Goal: Information Seeking & Learning: Learn about a topic

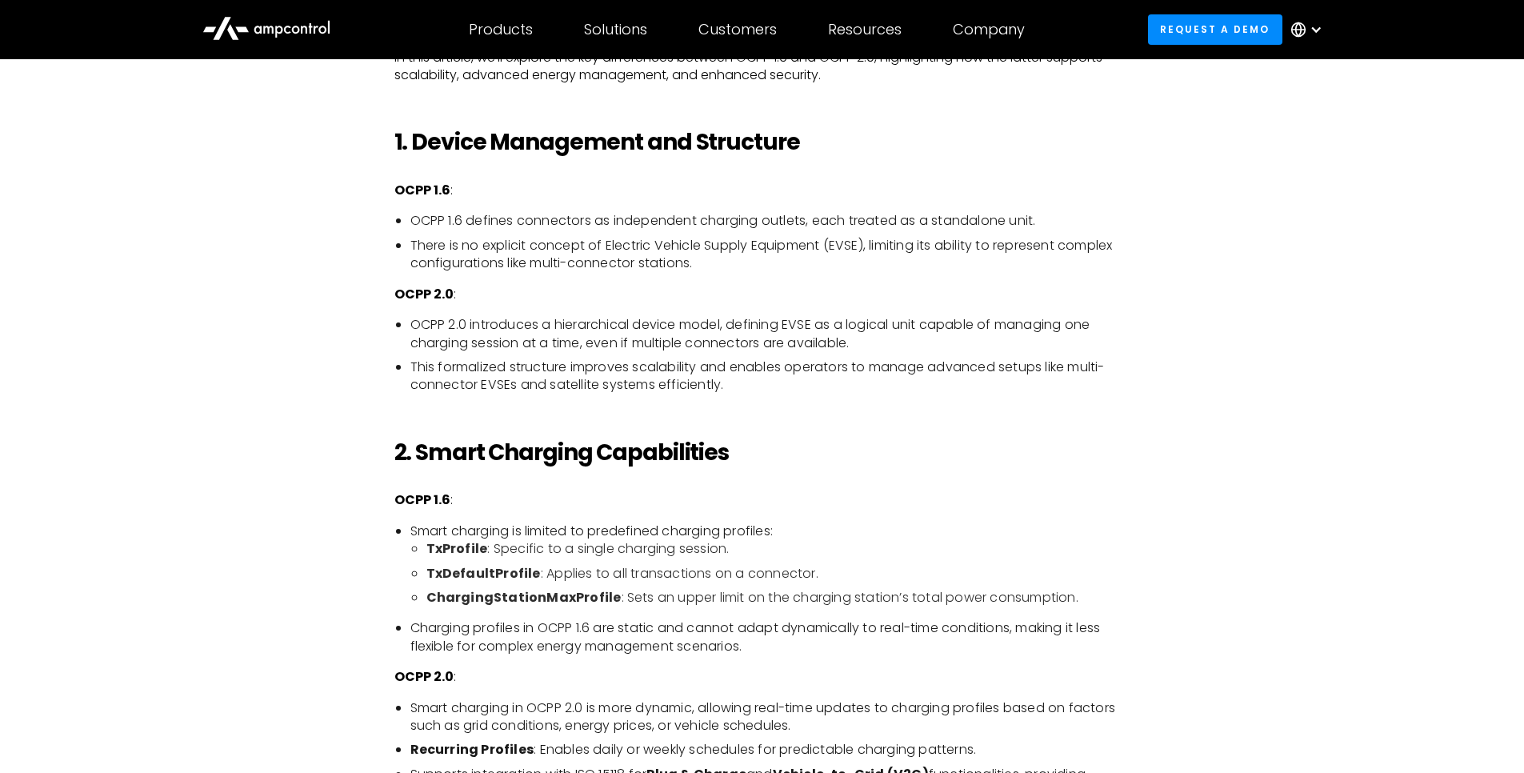
scroll to position [1344, 0]
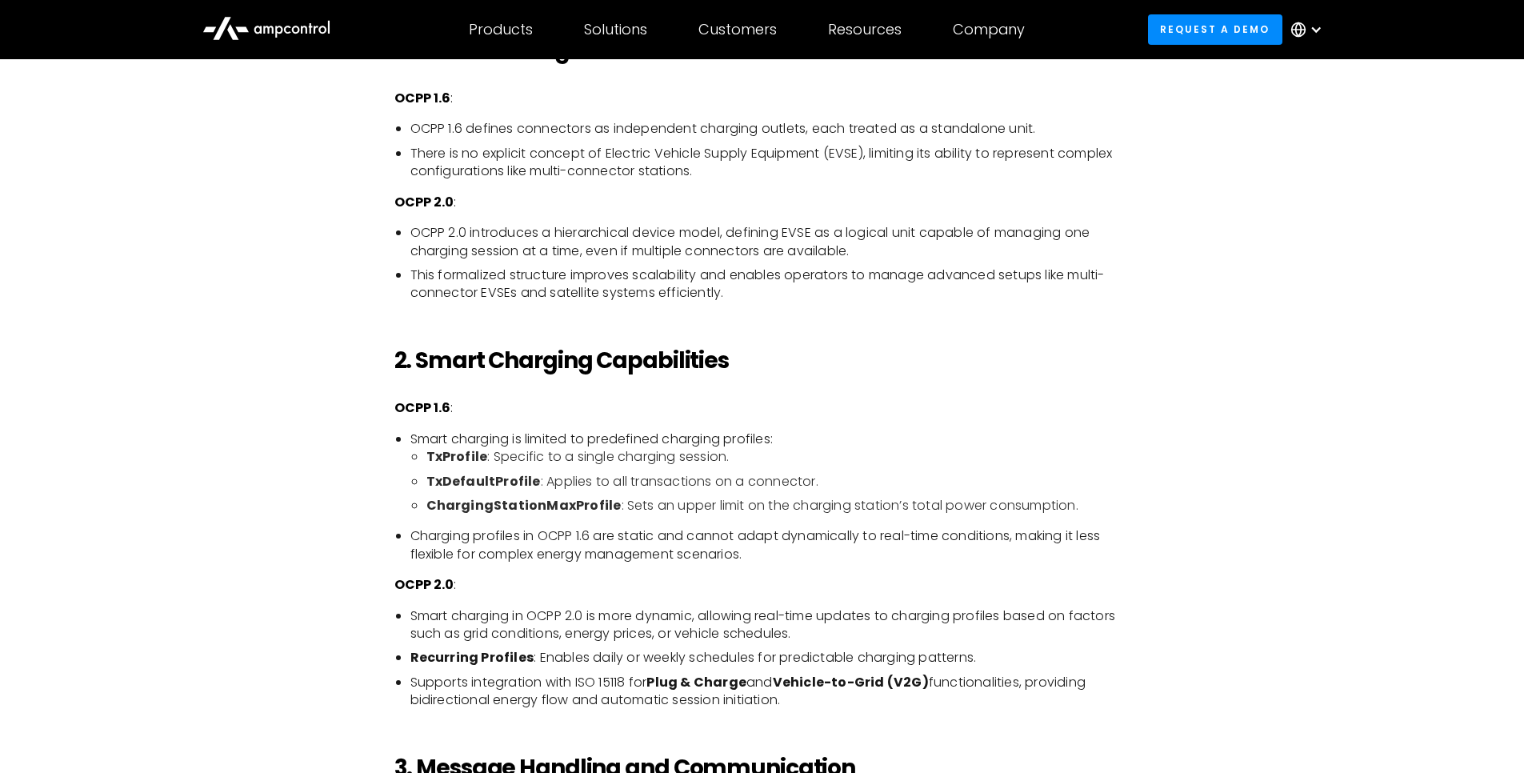
click at [911, 228] on li "OCPP 2.0 introduces a hierarchical device model, defining EVSE as a logical uni…" at bounding box center [770, 242] width 720 height 36
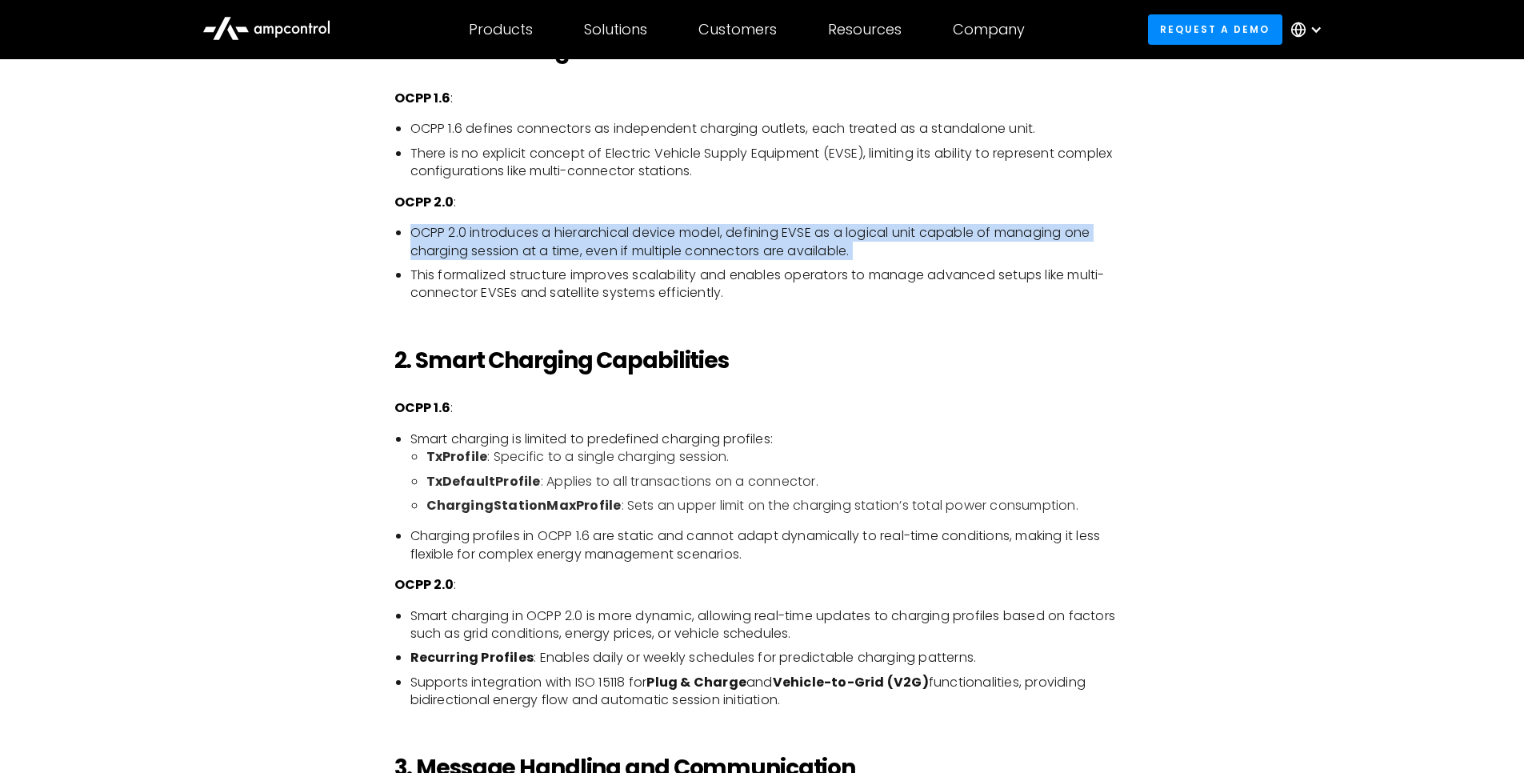
click at [911, 228] on li "OCPP 2.0 introduces a hierarchical device model, defining EVSE as a logical uni…" at bounding box center [770, 242] width 720 height 36
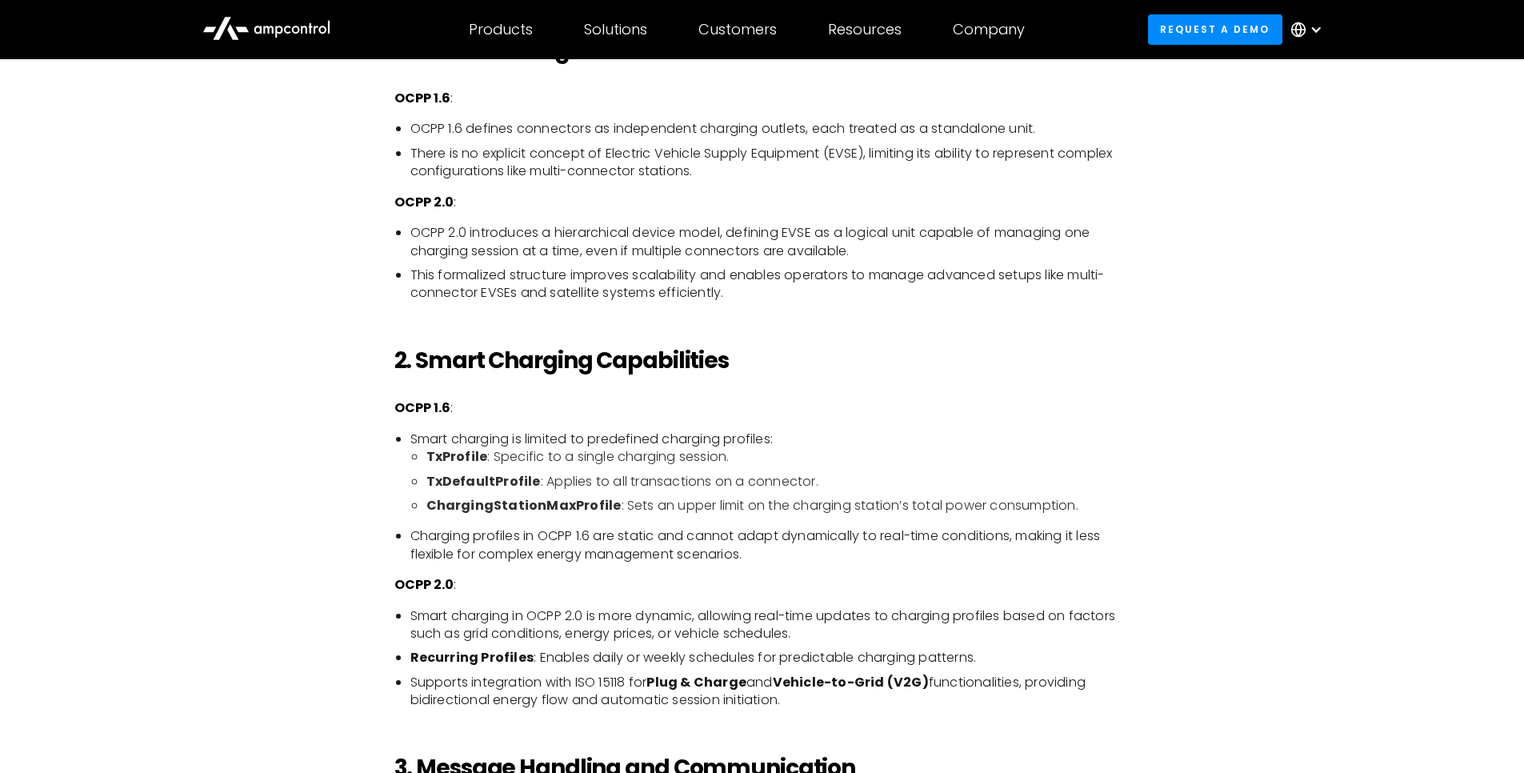
click at [418, 270] on li "This formalized structure improves scalability and enables operators to manage …" at bounding box center [770, 284] width 720 height 36
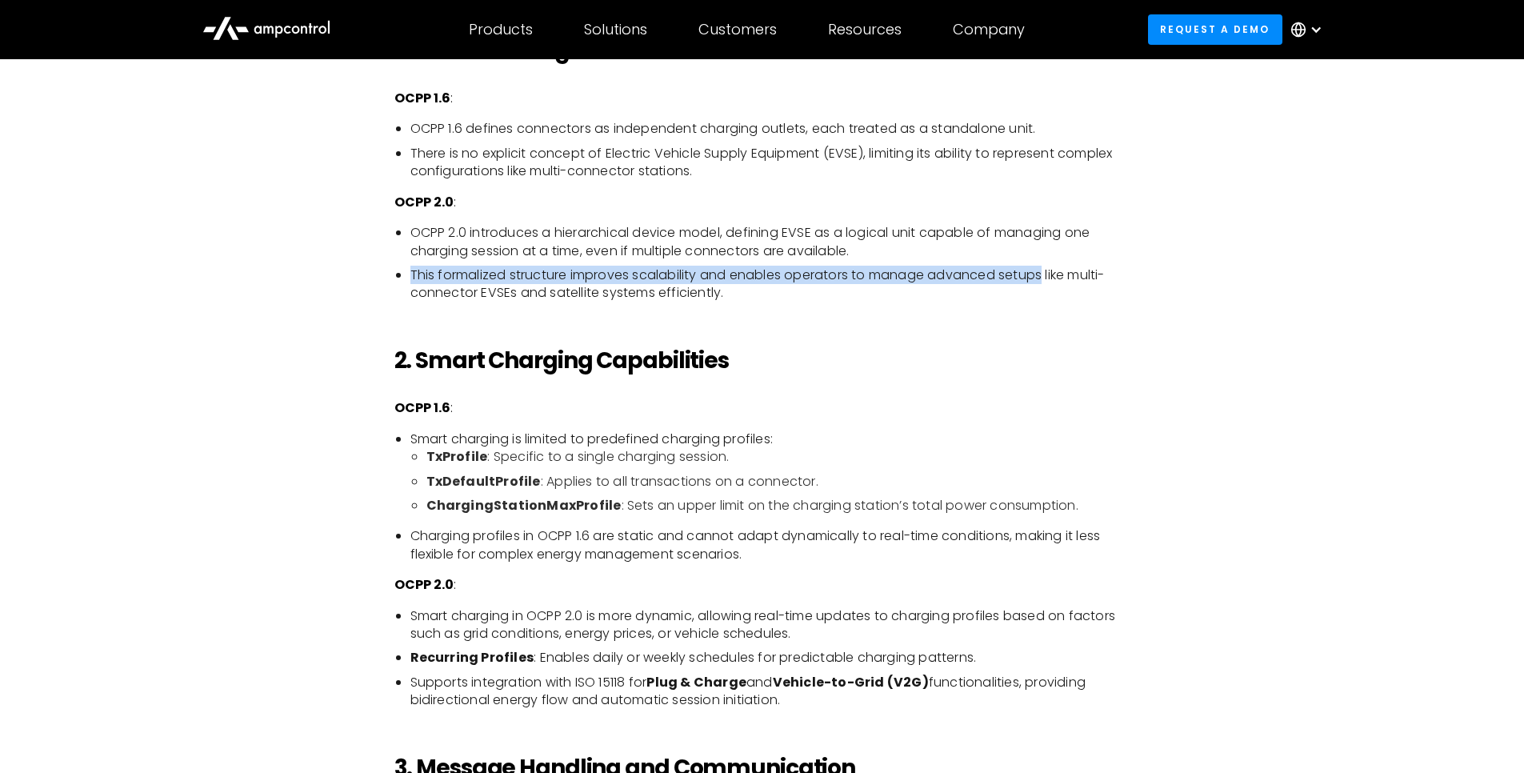
drag, startPoint x: 418, startPoint y: 270, endPoint x: 1018, endPoint y: 277, distance: 599.4
click at [1018, 277] on li "This formalized structure improves scalability and enables operators to manage …" at bounding box center [770, 284] width 720 height 36
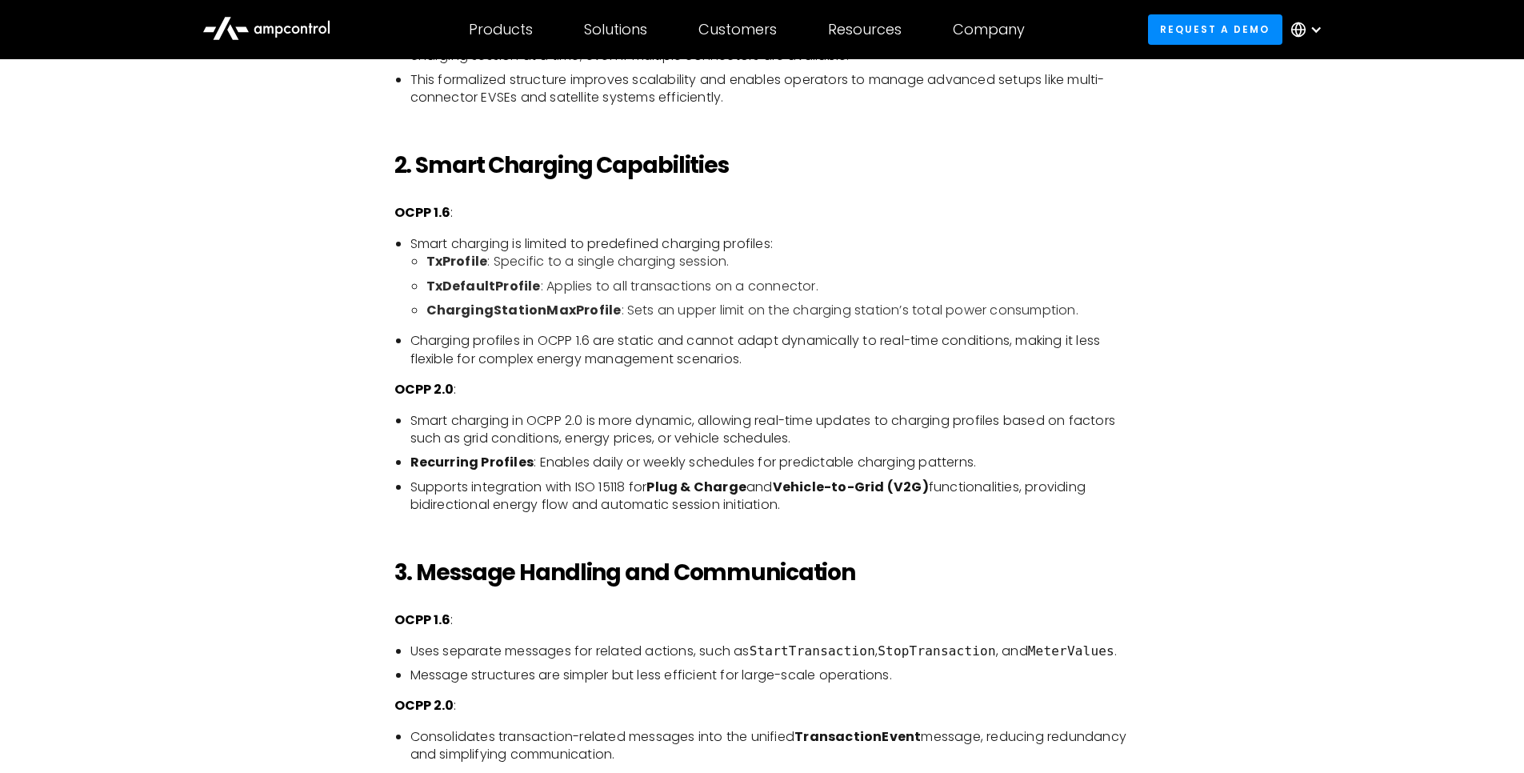
scroll to position [1536, 0]
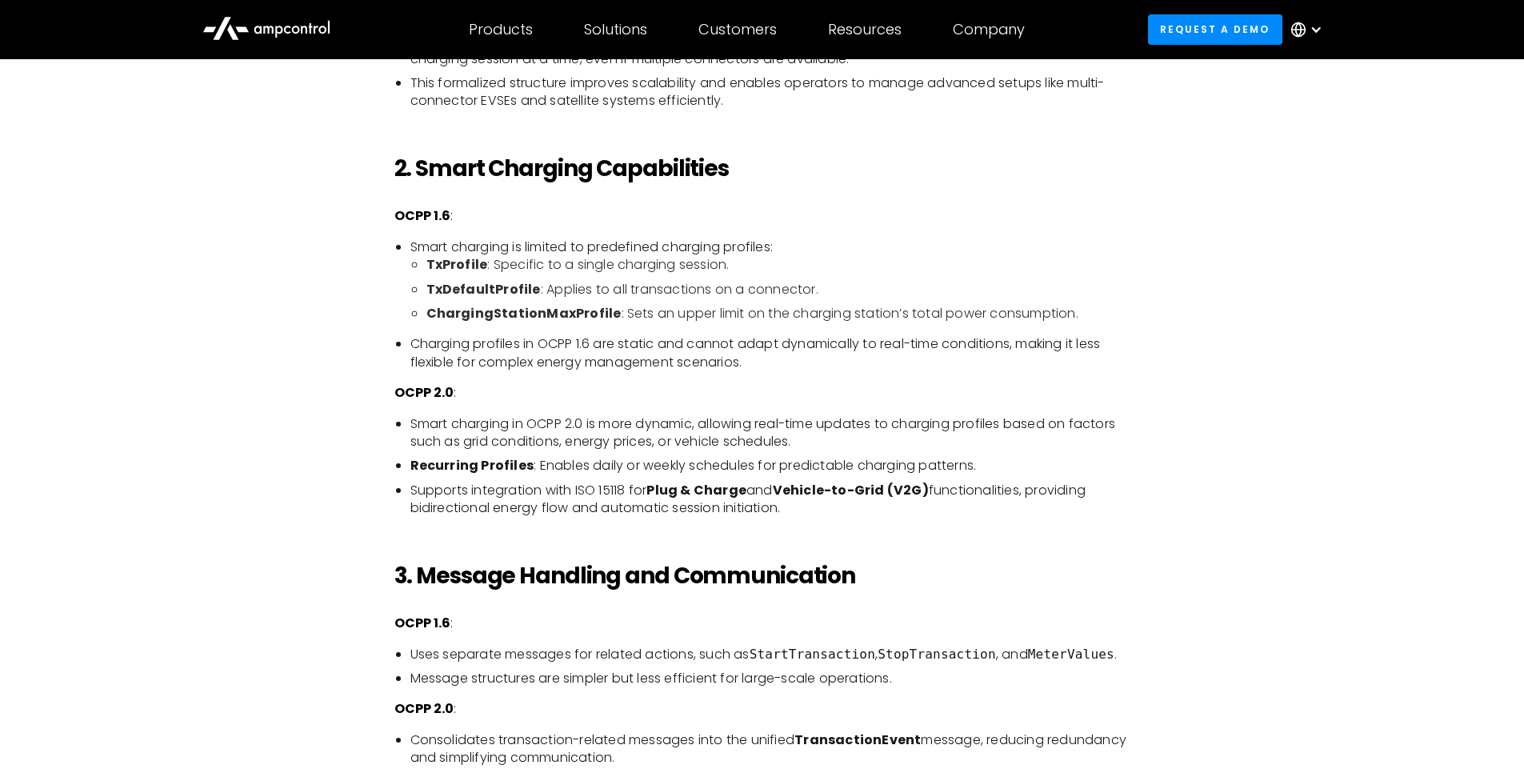
click at [407, 211] on strong "OCPP 1.6" at bounding box center [422, 215] width 56 height 18
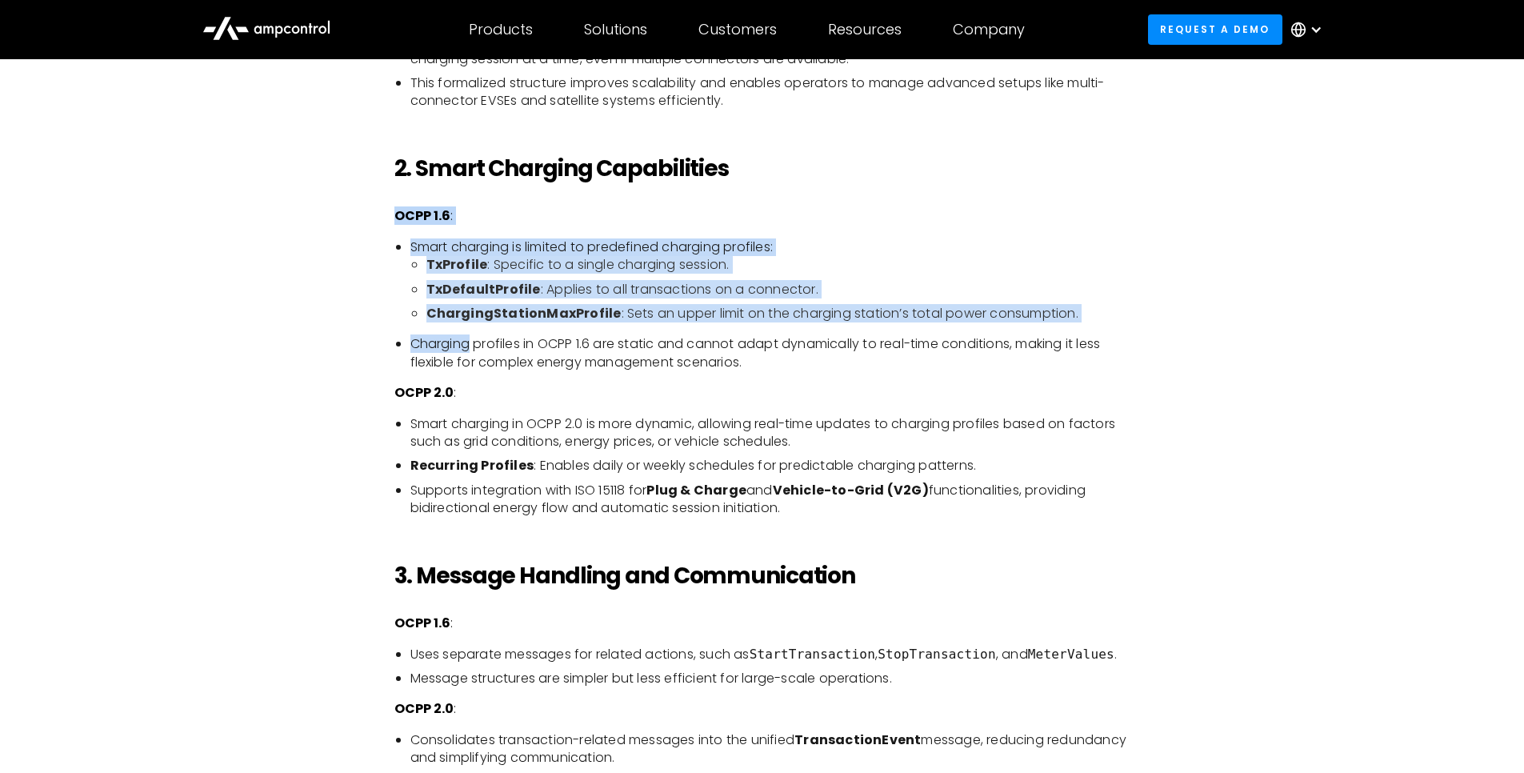
drag, startPoint x: 407, startPoint y: 211, endPoint x: 1095, endPoint y: 328, distance: 697.2
click at [1097, 330] on ul "Smart charging is limited to predefined charging profiles: TxProfile : Specific…" at bounding box center [762, 304] width 736 height 133
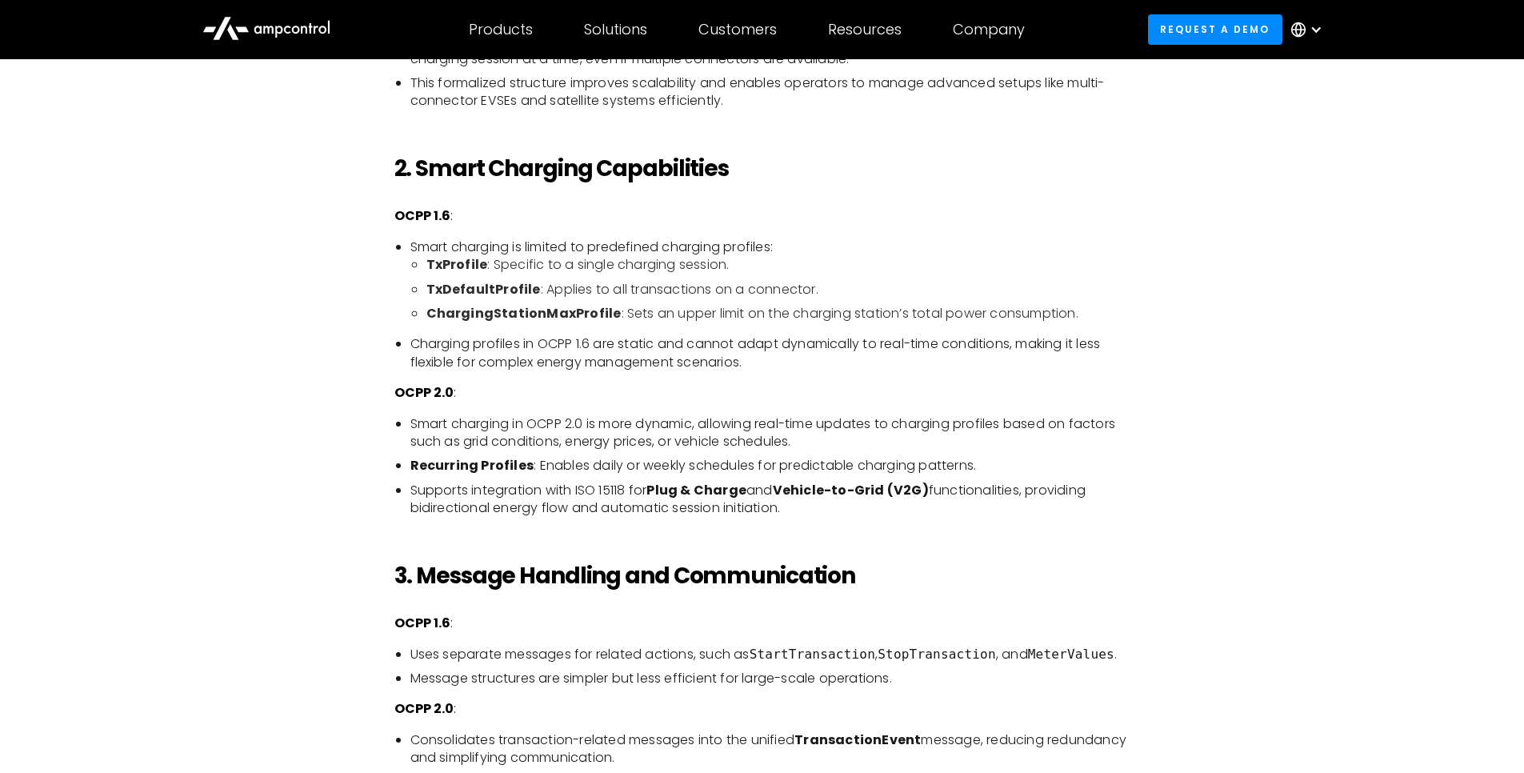
click at [427, 255] on li "Smart charging is limited to predefined charging profiles: TxProfile : Specific…" at bounding box center [770, 280] width 720 height 85
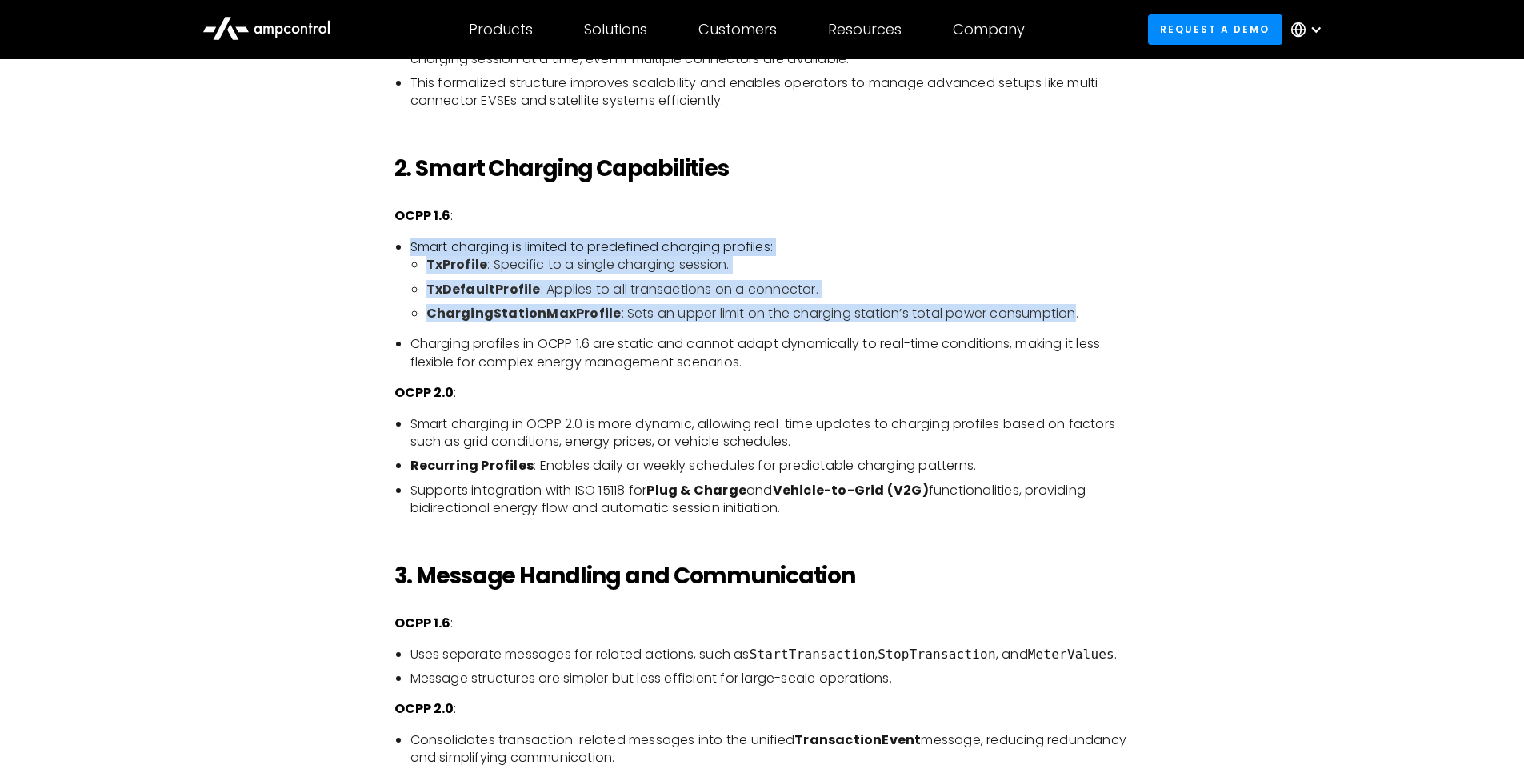
drag, startPoint x: 427, startPoint y: 255, endPoint x: 1058, endPoint y: 305, distance: 632.5
click at [1058, 305] on li "Smart charging is limited to predefined charging profiles: TxProfile : Specific…" at bounding box center [770, 280] width 720 height 85
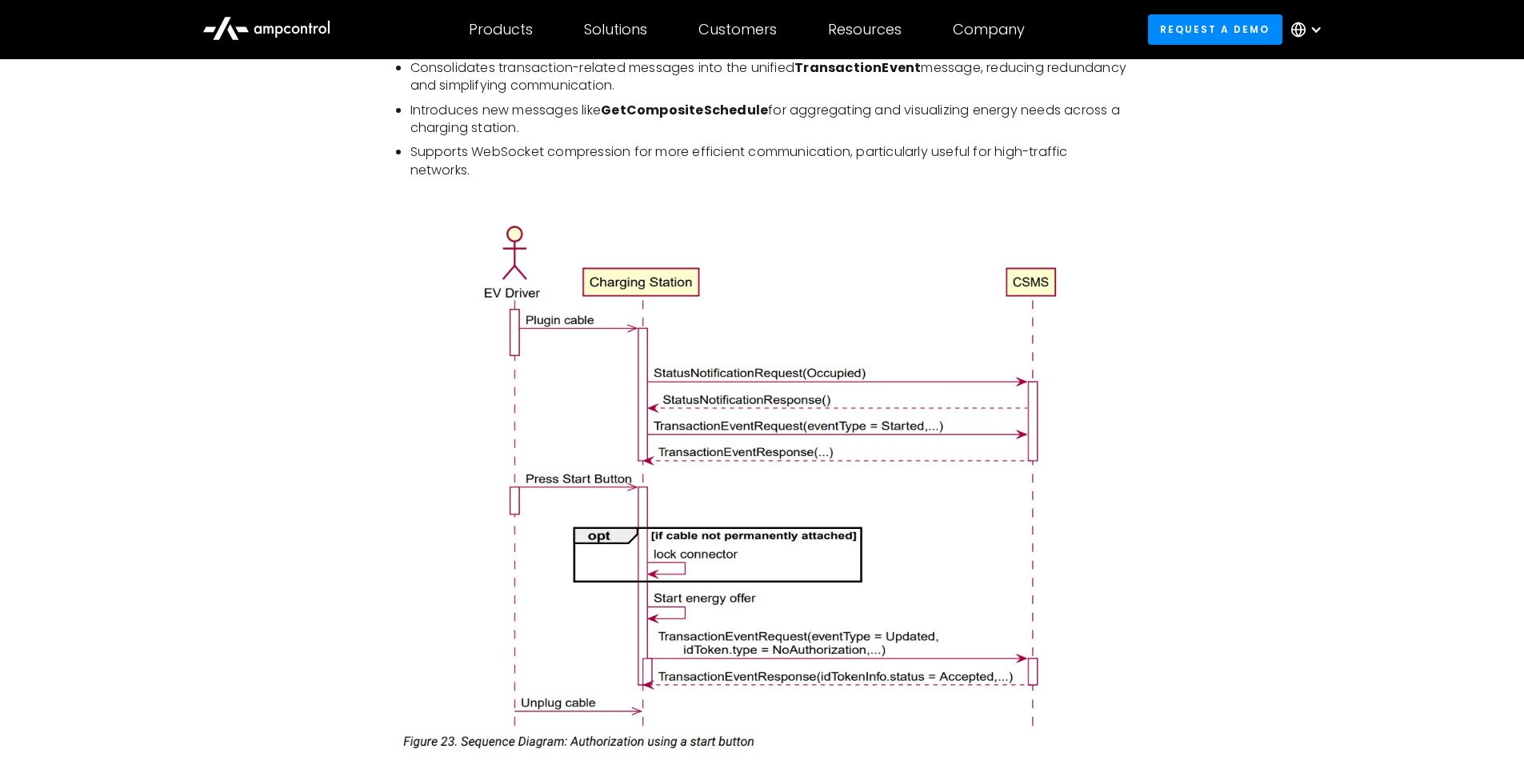
scroll to position [2016, 0]
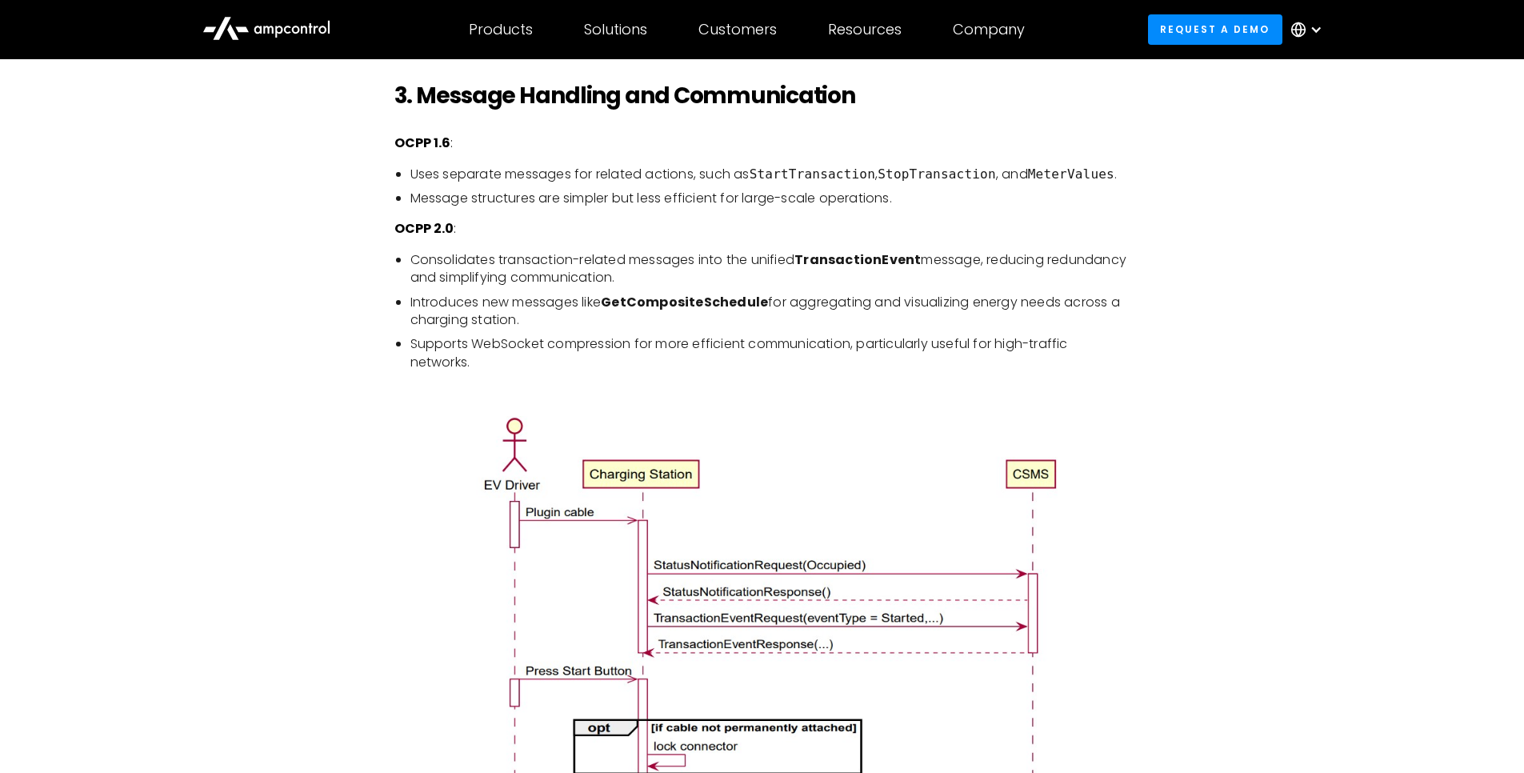
click at [723, 311] on strong "GetCompositeSchedule" at bounding box center [684, 302] width 167 height 18
click at [727, 330] on li "Introduces new messages like GetCompositeSchedule for aggregating and visualizi…" at bounding box center [770, 312] width 720 height 36
drag, startPoint x: 727, startPoint y: 338, endPoint x: 751, endPoint y: 402, distance: 69.1
click at [751, 402] on div "The Open Charge Point Protocol (OCPP) is the backbone of interoperability in th…" at bounding box center [762, 782] width 736 height 3164
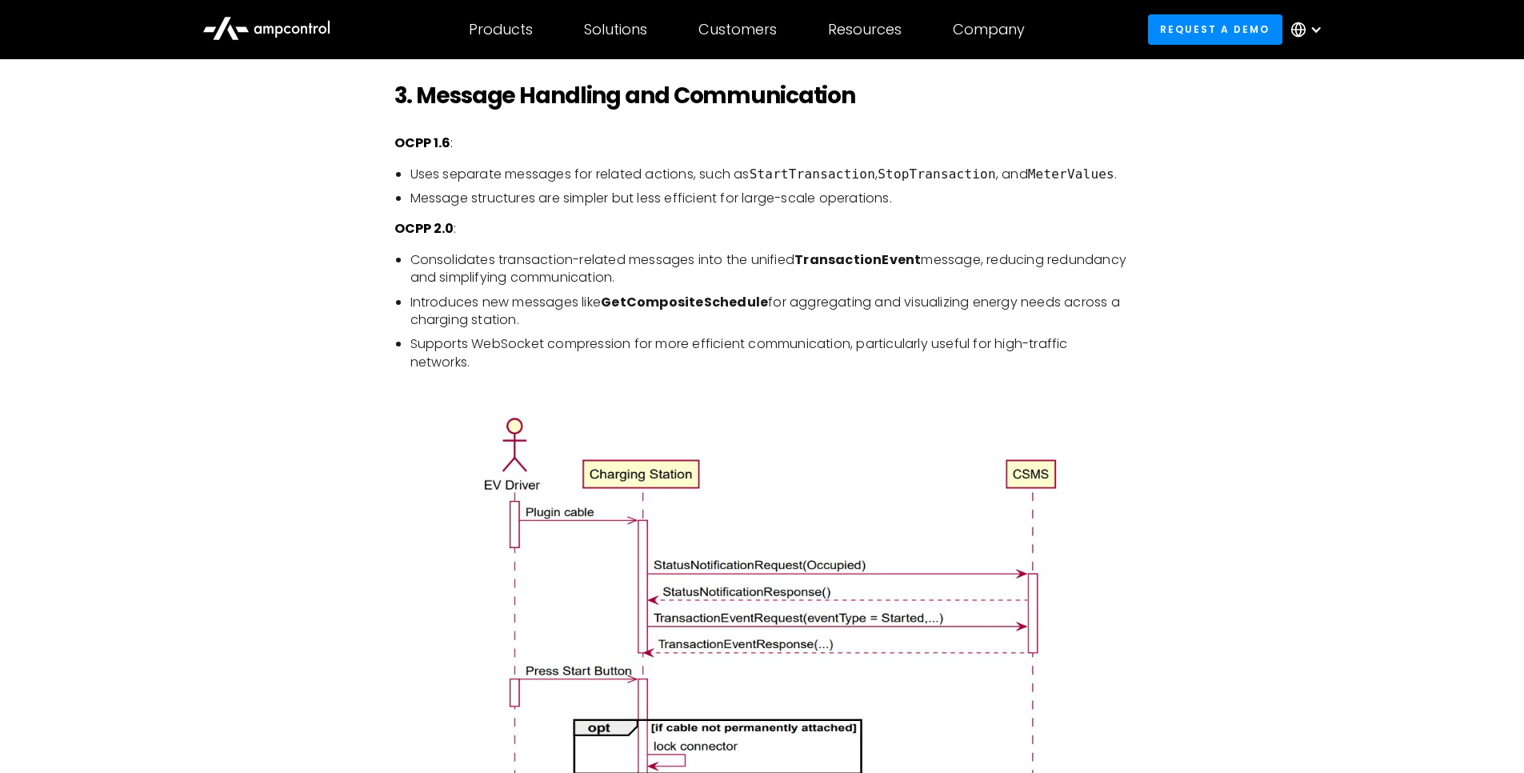
click at [769, 371] on li "Supports WebSocket compression for more efficient communication, particularly u…" at bounding box center [770, 353] width 720 height 36
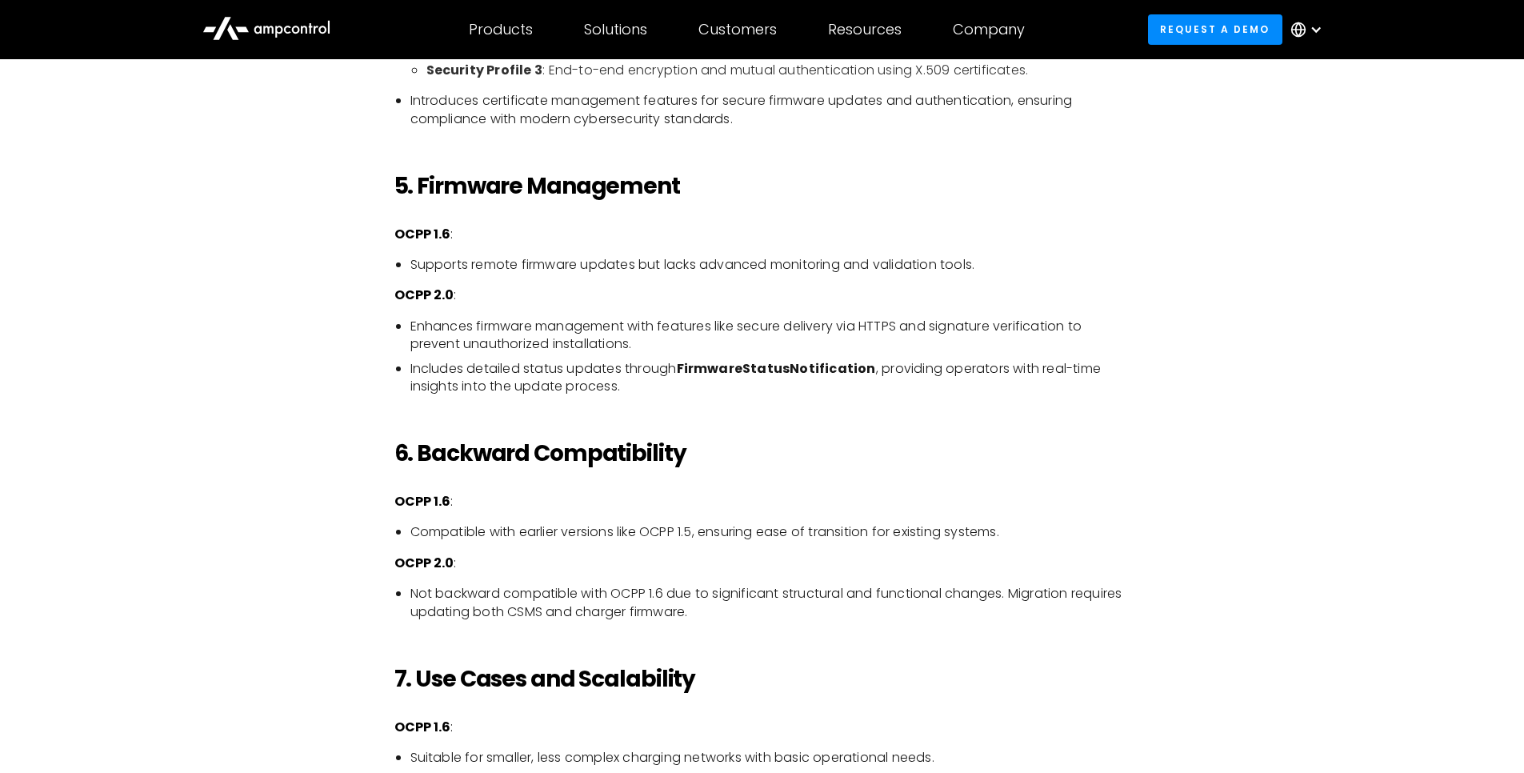
scroll to position [3265, 0]
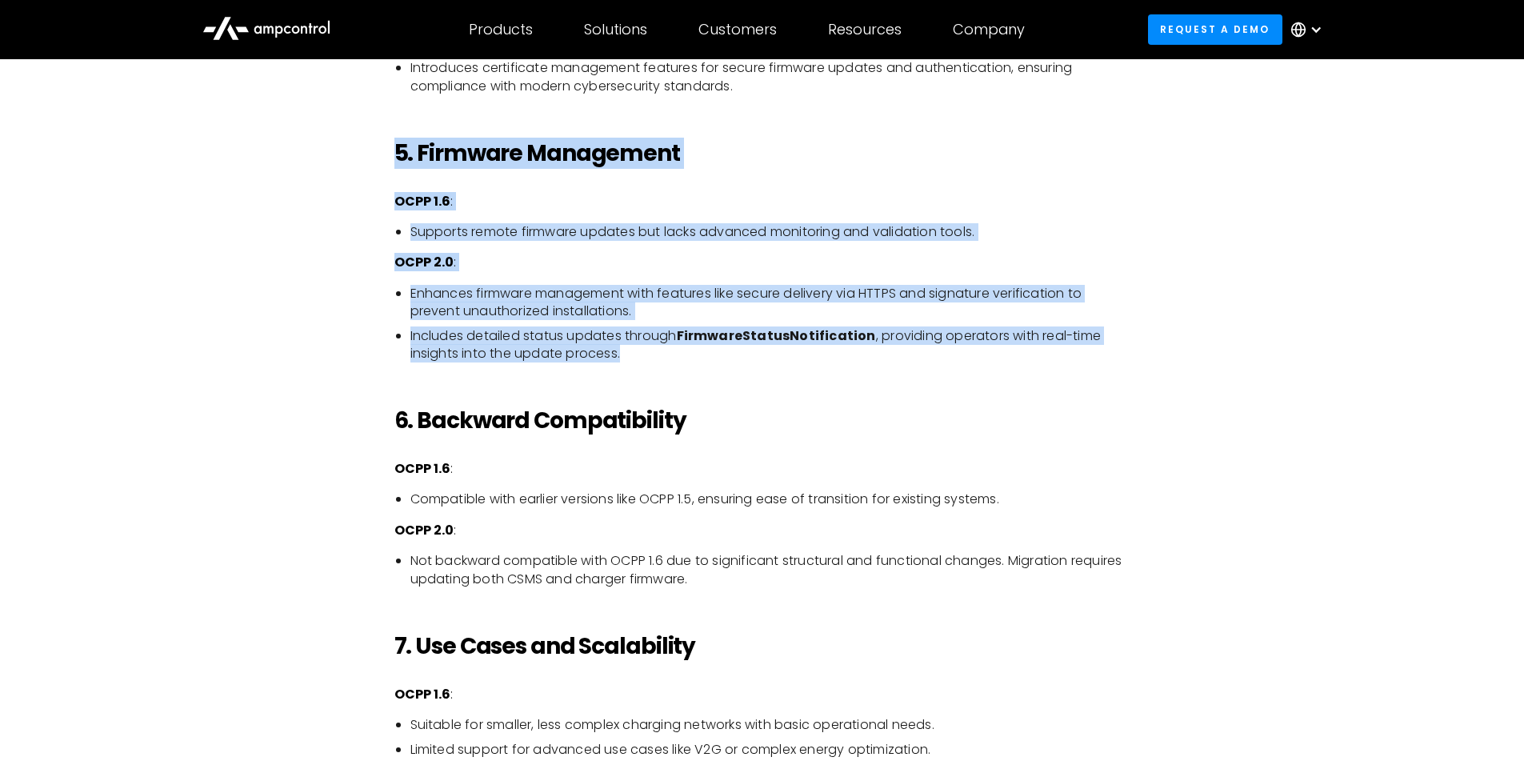
drag, startPoint x: 384, startPoint y: 118, endPoint x: 904, endPoint y: 370, distance: 578.0
click at [904, 363] on li "Includes detailed status updates through FirmwareStatusNotification , providing…" at bounding box center [770, 345] width 720 height 36
drag, startPoint x: 974, startPoint y: 381, endPoint x: 947, endPoint y: 142, distance: 240.7
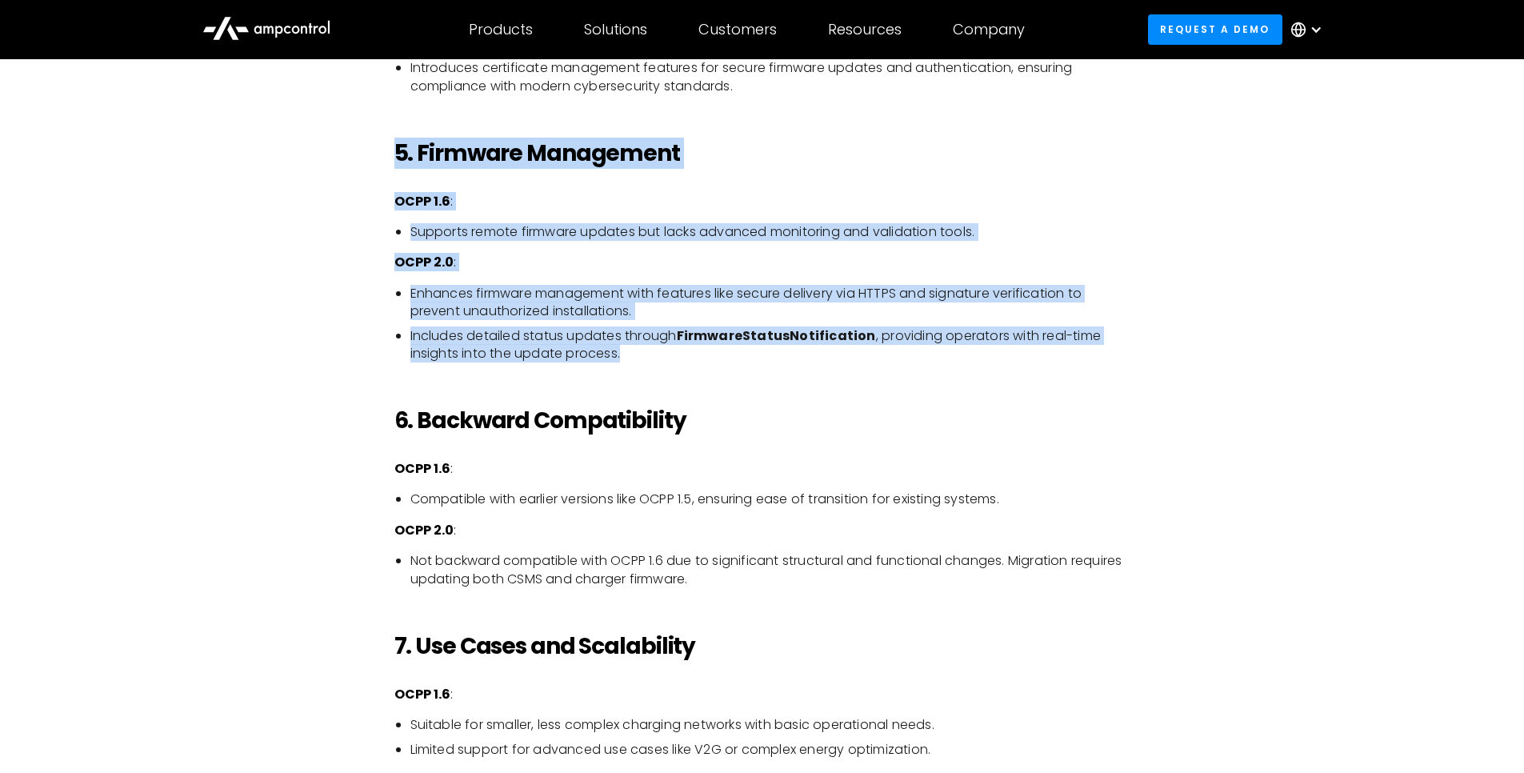
drag, startPoint x: 964, startPoint y: 129, endPoint x: 1023, endPoint y: 380, distance: 258.1
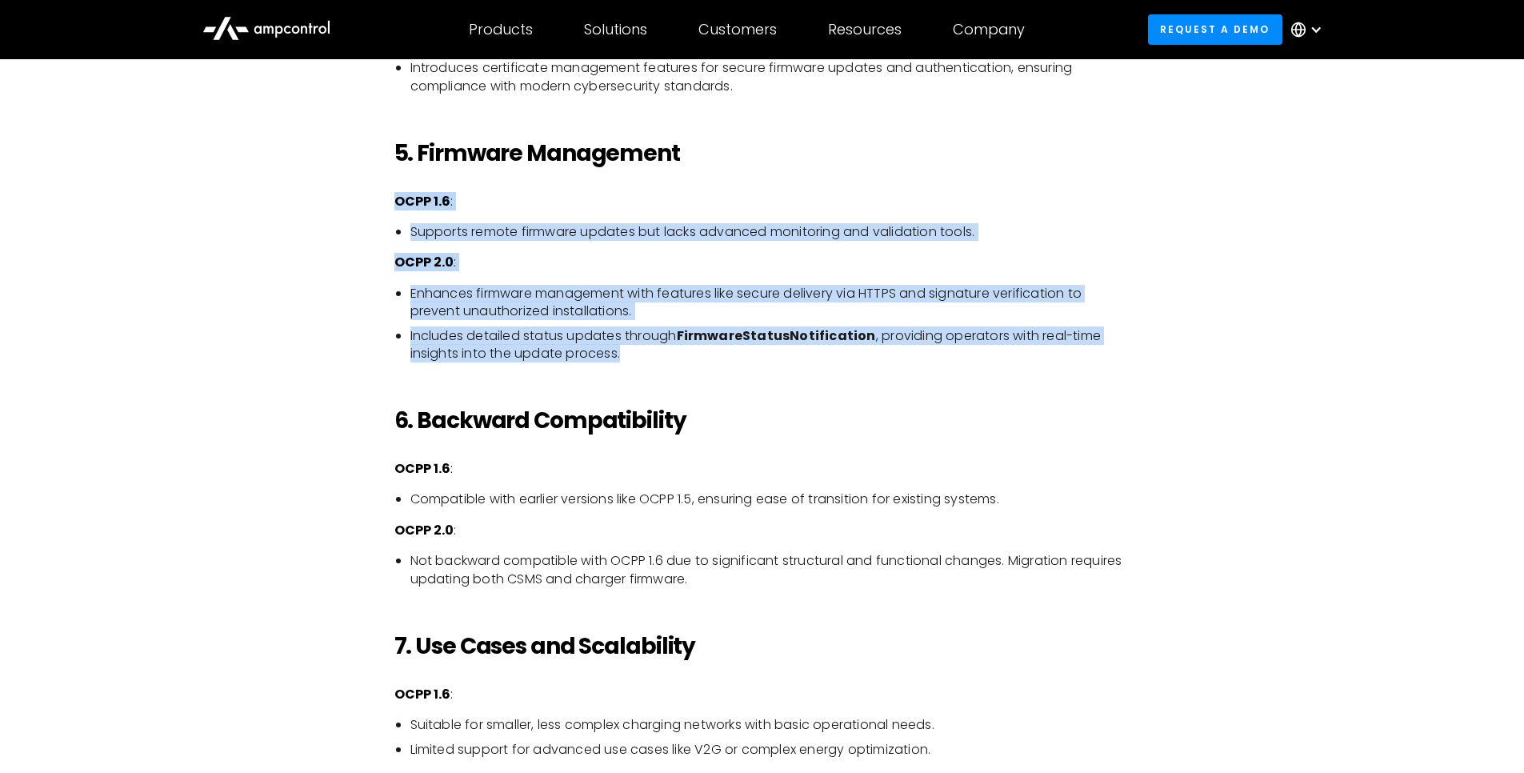
drag, startPoint x: 1055, startPoint y: 396, endPoint x: 1016, endPoint y: 196, distance: 203.7
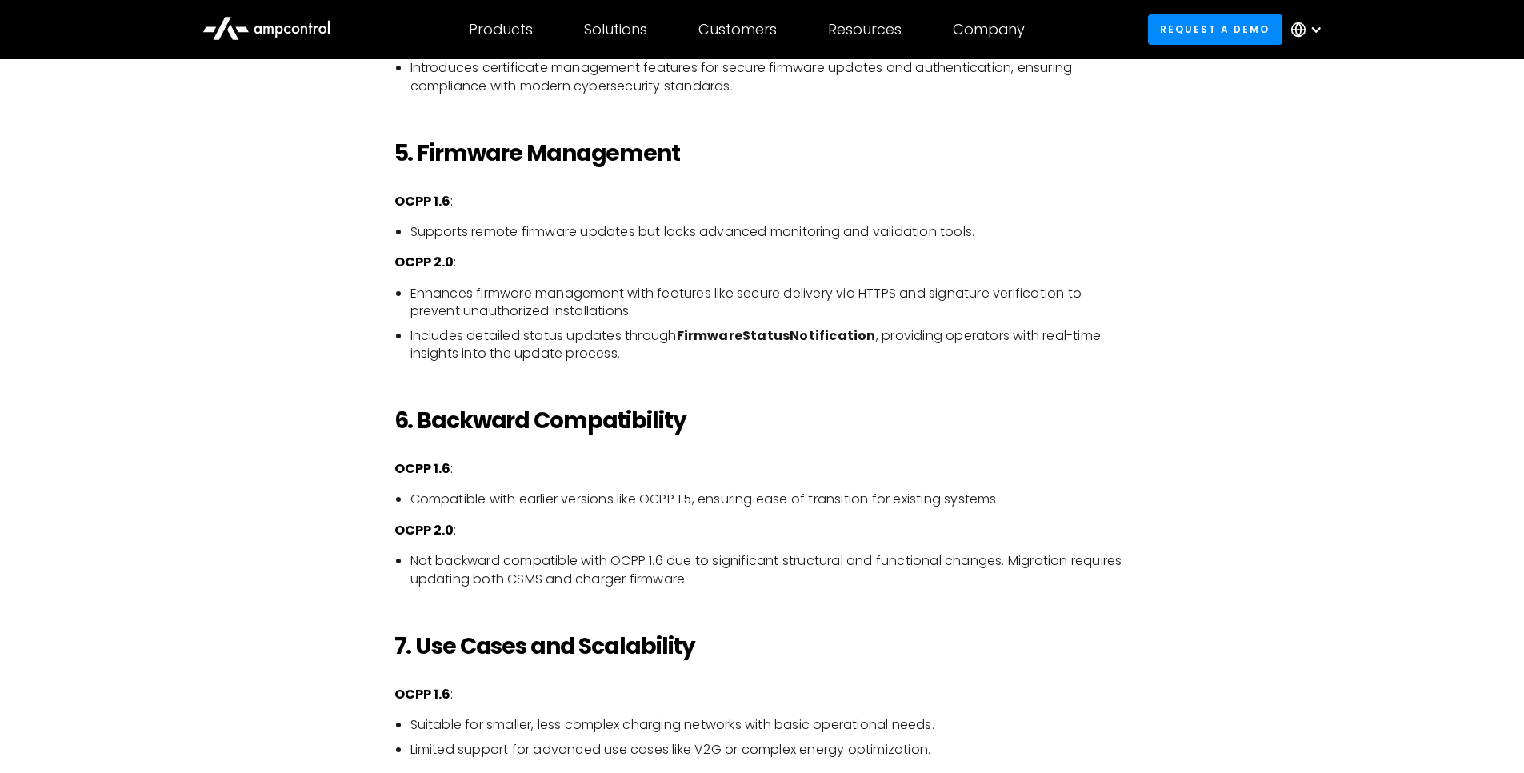
click at [1012, 167] on h2 "5. Firmware Management" at bounding box center [762, 153] width 736 height 27
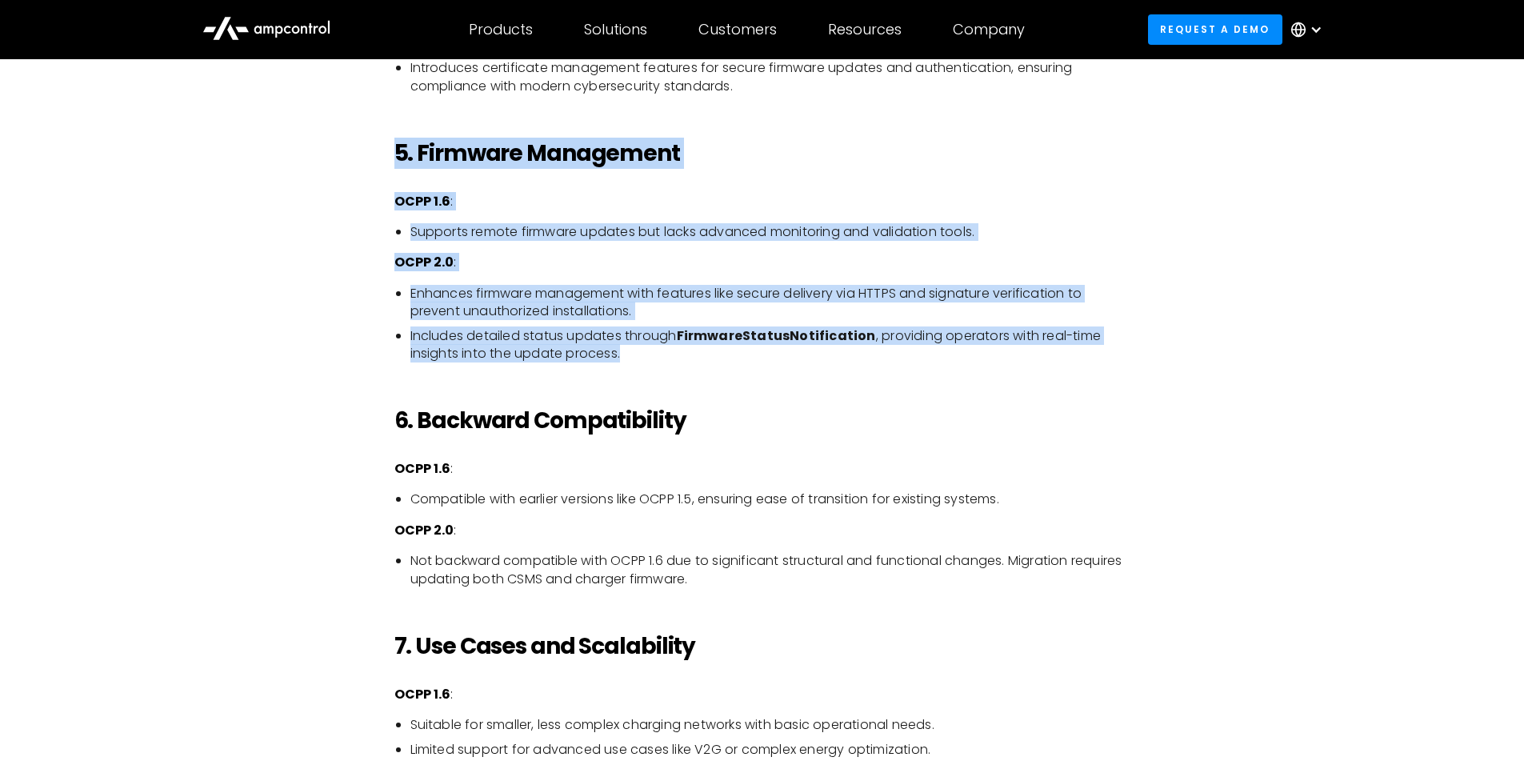
drag, startPoint x: 994, startPoint y: 124, endPoint x: 1043, endPoint y: 422, distance: 302.4
drag, startPoint x: 983, startPoint y: 325, endPoint x: 971, endPoint y: 170, distance: 155.8
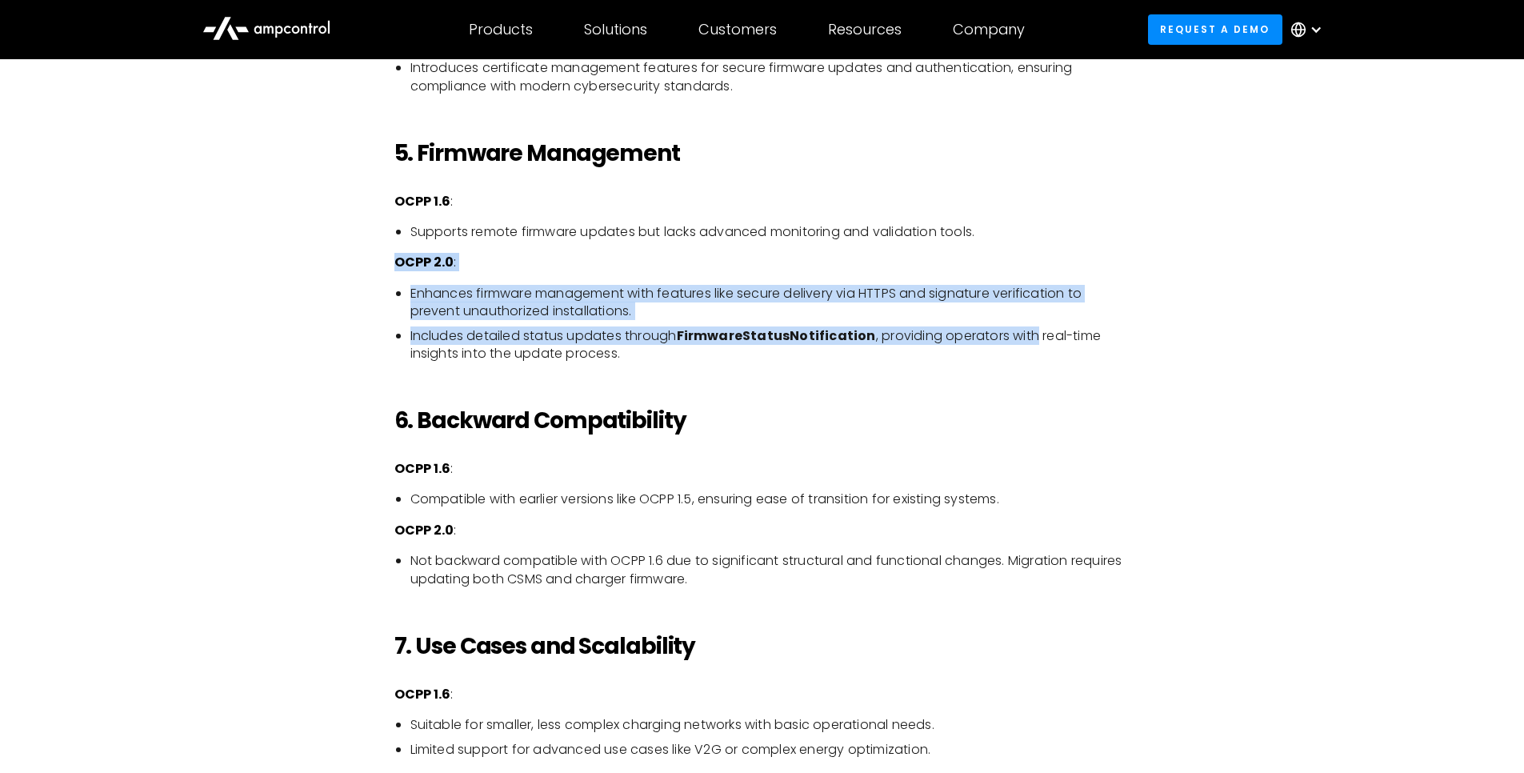
drag, startPoint x: 1012, startPoint y: 282, endPoint x: 1001, endPoint y: 239, distance: 43.9
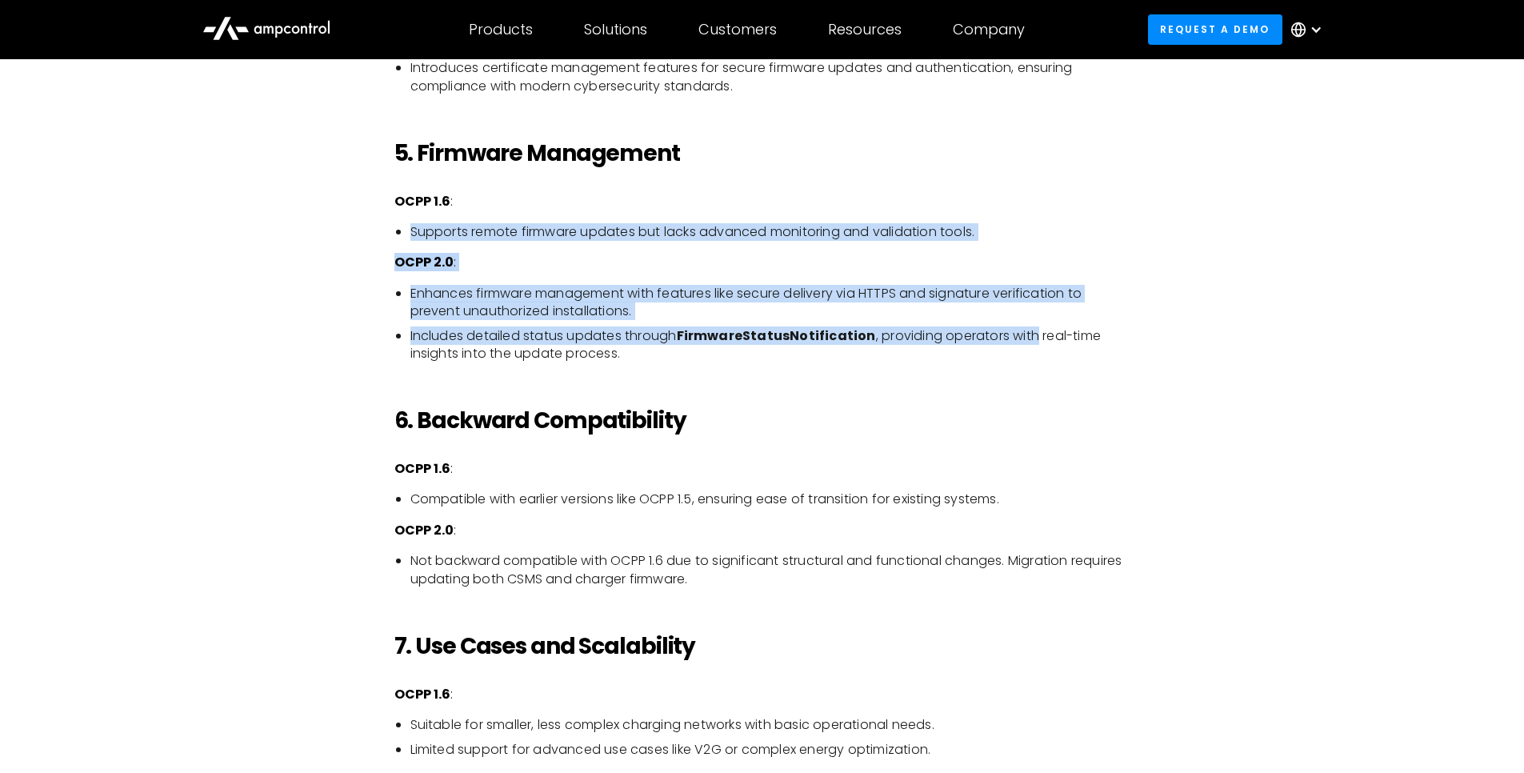
click at [1021, 354] on li "Includes detailed status updates through FirmwareStatusNotification , providing…" at bounding box center [770, 345] width 720 height 36
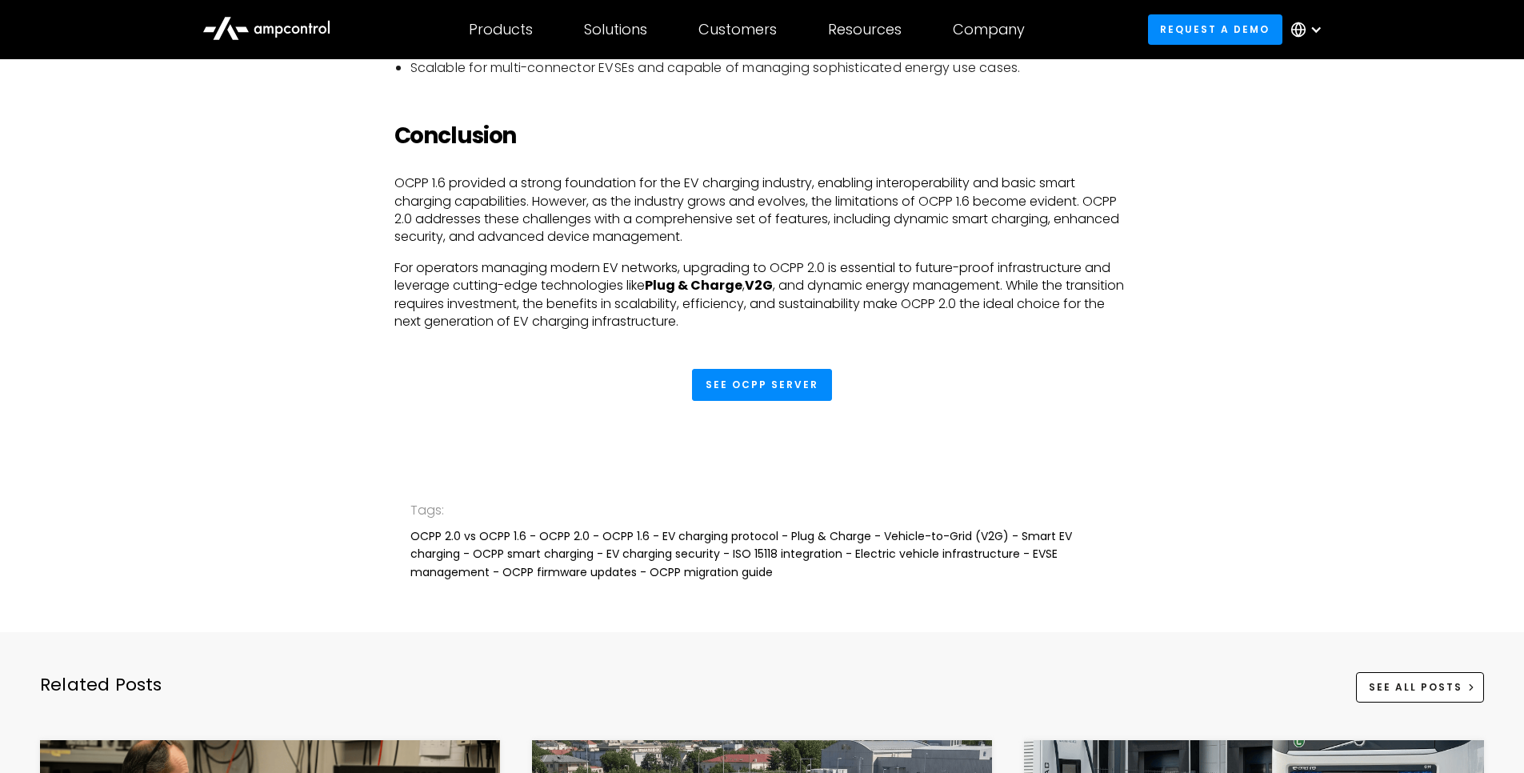
scroll to position [3937, 0]
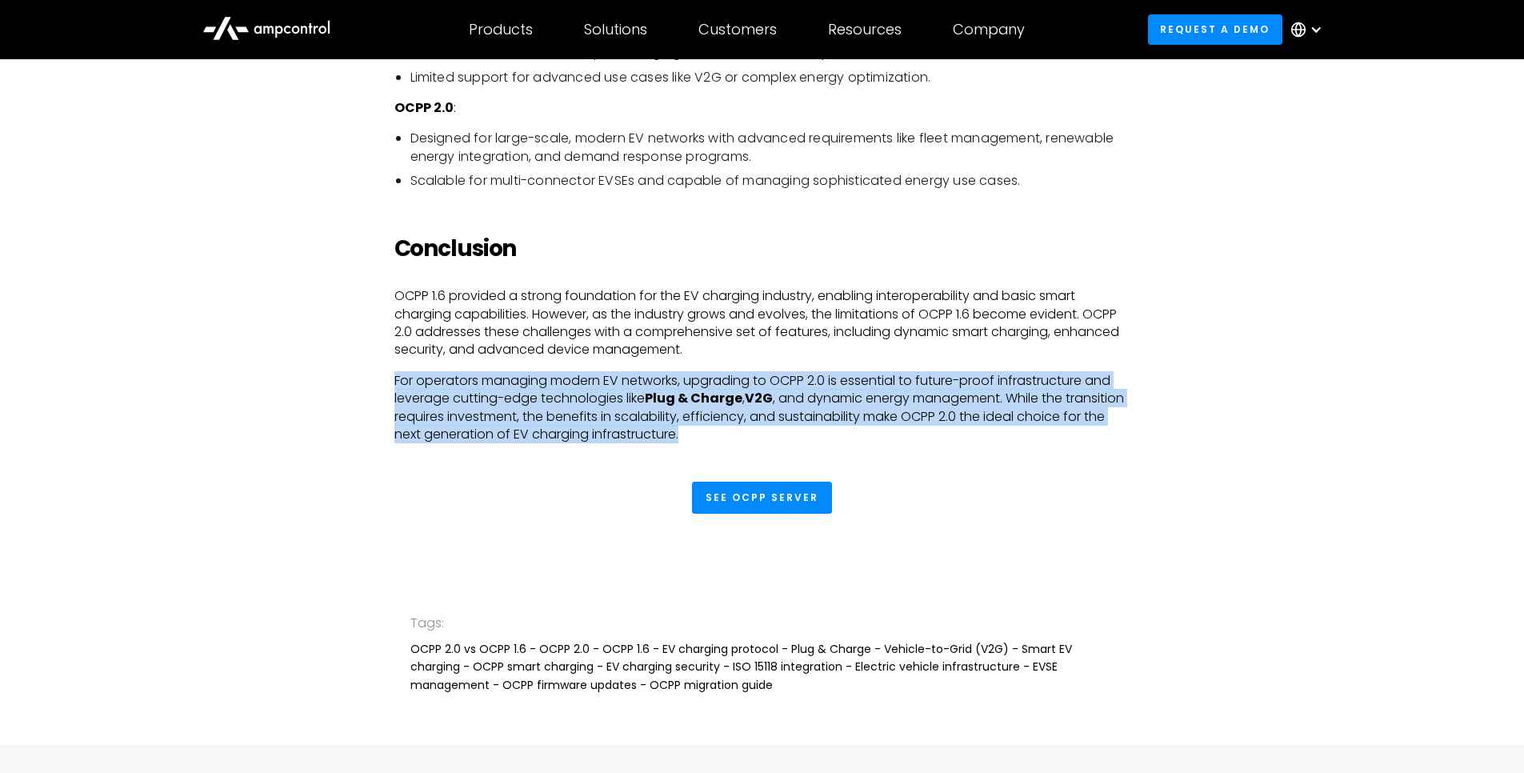
drag, startPoint x: 988, startPoint y: 482, endPoint x: 983, endPoint y: 363, distance: 118.6
click at [983, 359] on p "OCPP 1.6 provided a strong foundation for the EV charging industry, enabling in…" at bounding box center [762, 323] width 736 height 72
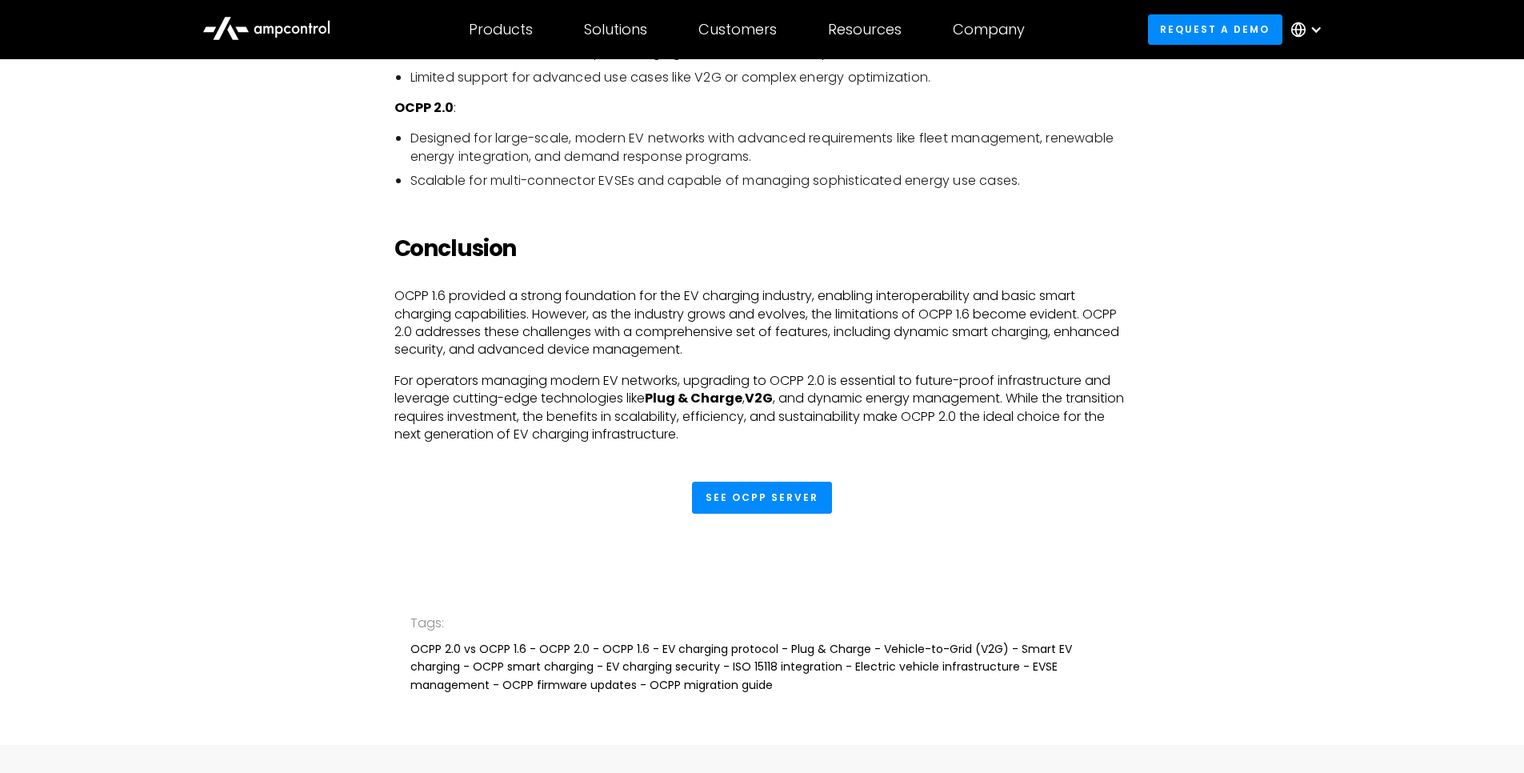
click at [1079, 530] on div "See OCPP Server" at bounding box center [762, 514] width 1152 height 64
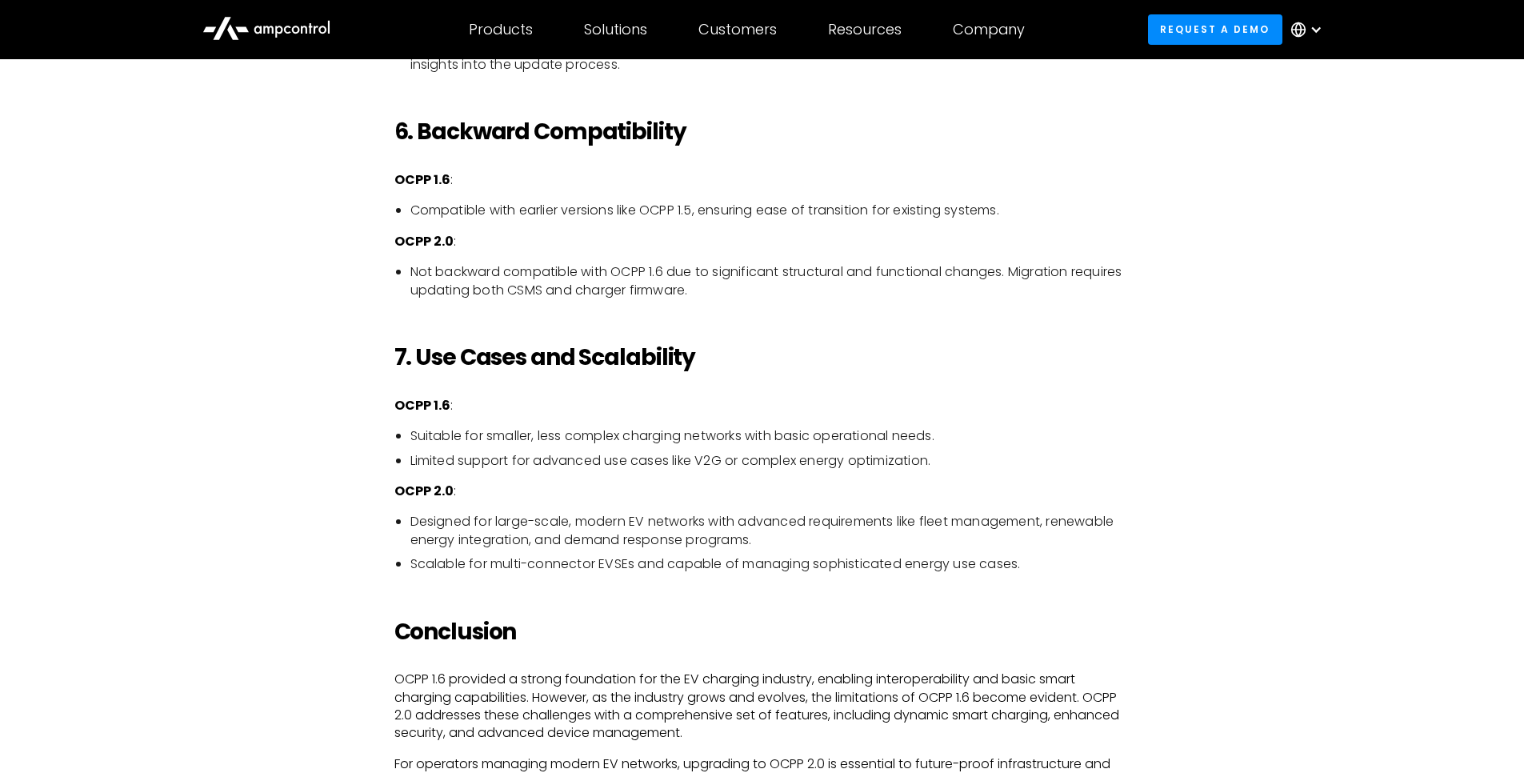
scroll to position [3553, 0]
drag, startPoint x: 1079, startPoint y: 530, endPoint x: 1095, endPoint y: 538, distance: 18.6
